Goal: Task Accomplishment & Management: Use online tool/utility

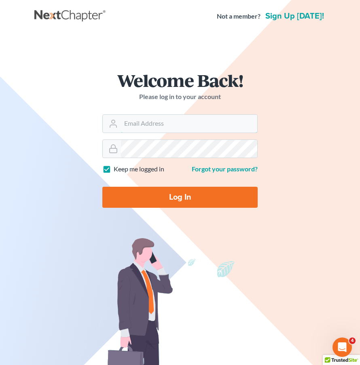
type input "[PERSON_NAME][EMAIL_ADDRESS][DOMAIN_NAME]"
click at [186, 197] on input "Log In" at bounding box center [179, 197] width 155 height 21
type input "Thinking..."
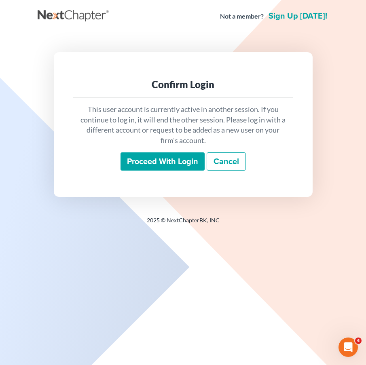
click at [168, 158] on input "Proceed with login" at bounding box center [163, 161] width 84 height 19
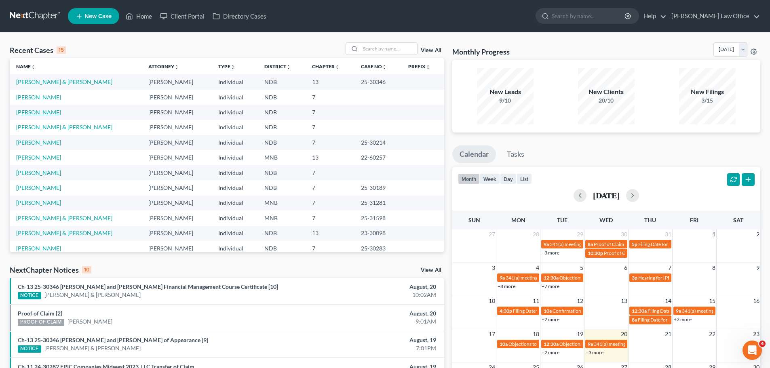
click at [56, 112] on link "[PERSON_NAME]" at bounding box center [38, 112] width 45 height 7
